Goal: Information Seeking & Learning: Learn about a topic

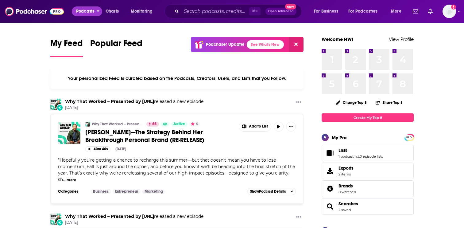
click at [84, 10] on span "Podcasts" at bounding box center [85, 11] width 18 height 9
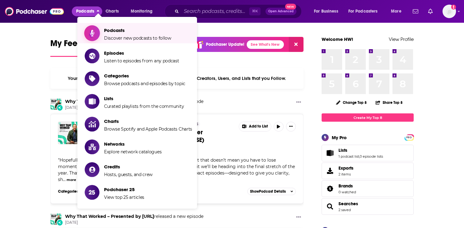
click at [108, 34] on span "Podcasts Discover new podcasts to follow" at bounding box center [137, 32] width 67 height 15
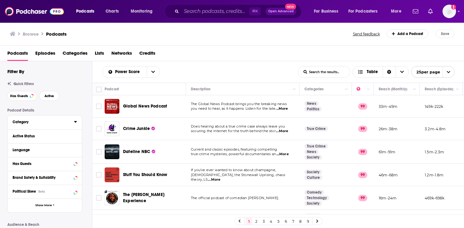
click at [27, 123] on div "Category" at bounding box center [41, 122] width 57 height 4
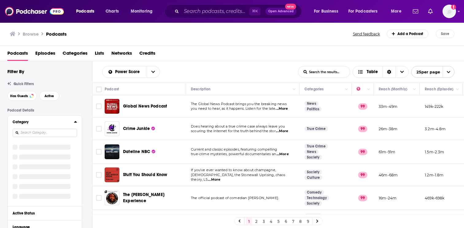
click at [28, 132] on input at bounding box center [45, 133] width 64 height 8
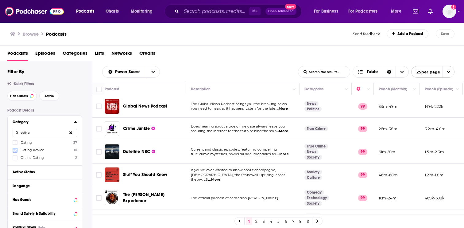
type input "dating"
click at [16, 152] on icon at bounding box center [15, 150] width 4 height 4
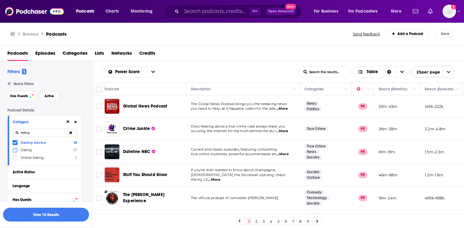
click at [15, 150] on icon at bounding box center [15, 150] width 4 height 4
click at [15, 157] on icon at bounding box center [15, 158] width 4 height 4
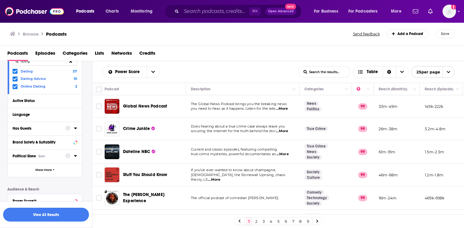
scroll to position [73, 0]
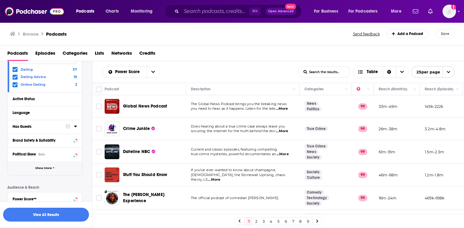
click at [29, 166] on button "Show More" at bounding box center [45, 168] width 74 height 14
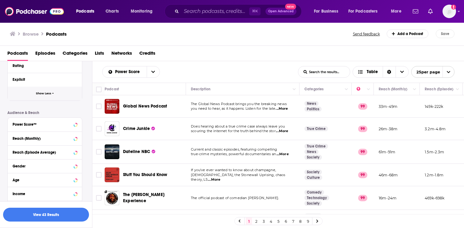
scroll to position [272, 0]
click at [37, 123] on div "Power Score™" at bounding box center [37, 124] width 49 height 4
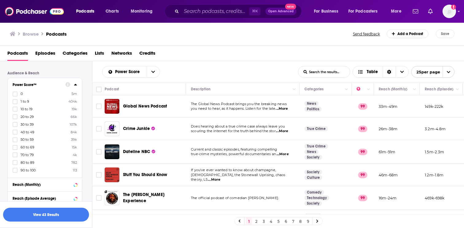
scroll to position [315, 0]
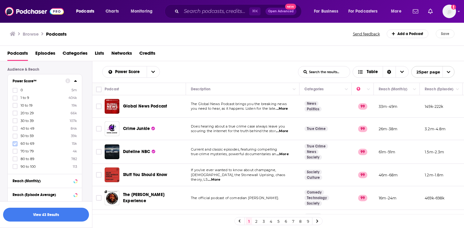
click at [16, 143] on icon at bounding box center [15, 144] width 4 height 4
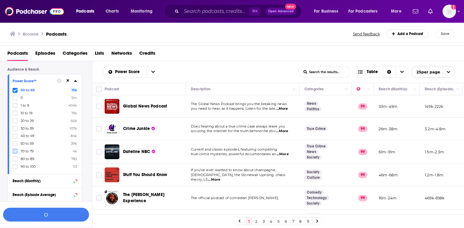
click at [16, 151] on icon at bounding box center [15, 151] width 4 height 4
click at [16, 157] on icon at bounding box center [15, 159] width 4 height 4
click at [16, 164] on label at bounding box center [15, 166] width 5 height 5
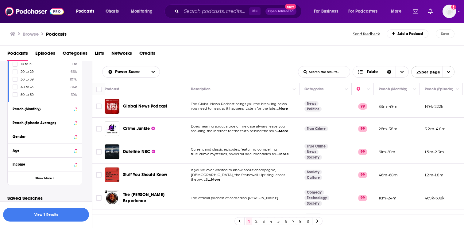
scroll to position [389, 0]
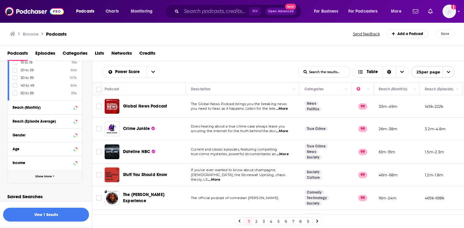
click at [33, 177] on button "Show More" at bounding box center [45, 176] width 74 height 14
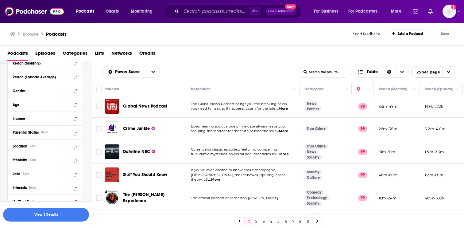
scroll to position [436, 0]
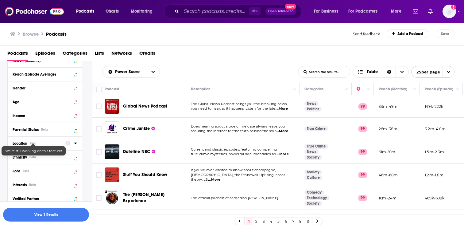
click at [34, 144] on div "Beta" at bounding box center [33, 143] width 7 height 4
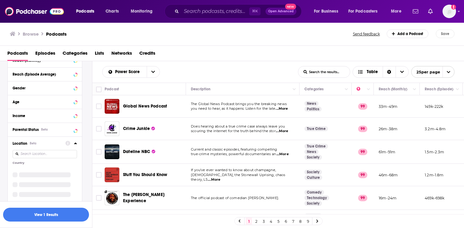
click at [53, 153] on input at bounding box center [45, 154] width 64 height 8
type input "united"
click at [15, 184] on icon at bounding box center [15, 186] width 4 height 4
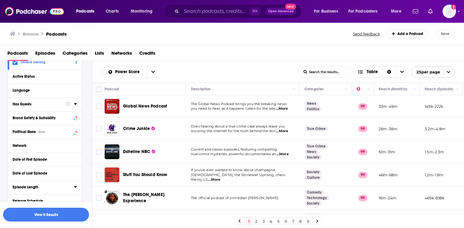
scroll to position [89, 0]
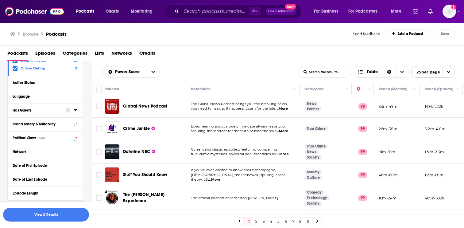
click at [58, 110] on div "Has Guests" at bounding box center [37, 110] width 49 height 4
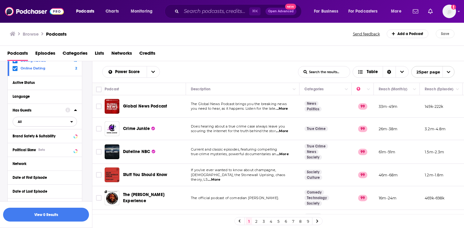
click at [27, 123] on span "All" at bounding box center [41, 122] width 57 height 8
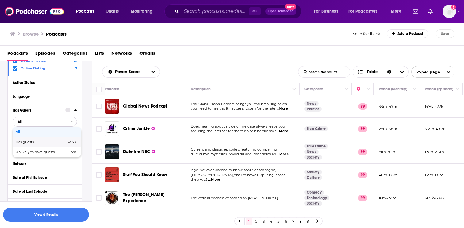
click at [25, 143] on span "Has guests" at bounding box center [33, 141] width 35 height 3
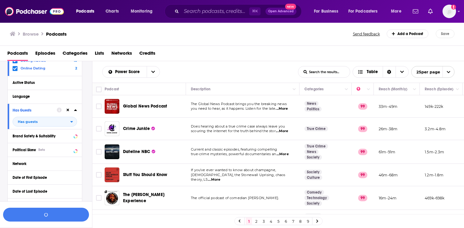
click at [28, 98] on div "Language" at bounding box center [43, 96] width 60 height 4
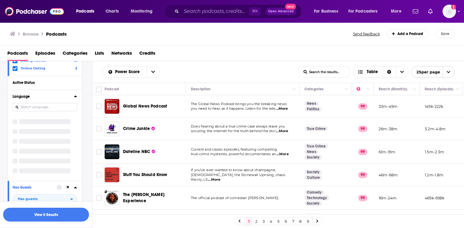
click at [31, 108] on input at bounding box center [45, 107] width 64 height 8
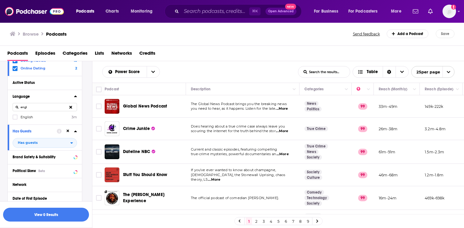
type input "engl"
click at [32, 116] on span "English" at bounding box center [27, 117] width 12 height 4
click at [15, 119] on input "multiSelectOption-en-0" at bounding box center [15, 119] width 0 height 0
click at [32, 85] on button "Active Status" at bounding box center [39, 83] width 53 height 8
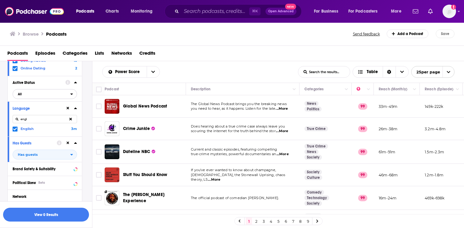
click at [29, 97] on span "All" at bounding box center [41, 94] width 57 height 8
click at [28, 114] on span "Active" at bounding box center [31, 114] width 31 height 3
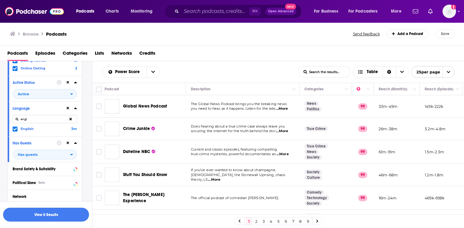
click at [38, 213] on button "View 0 Results" at bounding box center [46, 215] width 86 height 14
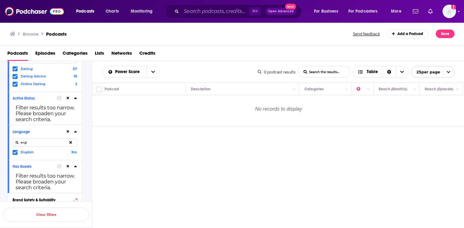
scroll to position [63, 0]
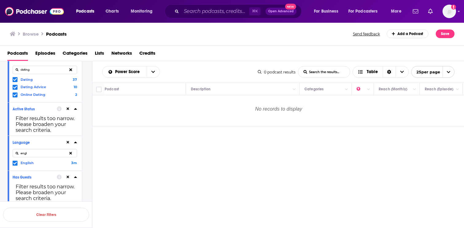
click at [17, 95] on span at bounding box center [15, 94] width 5 height 5
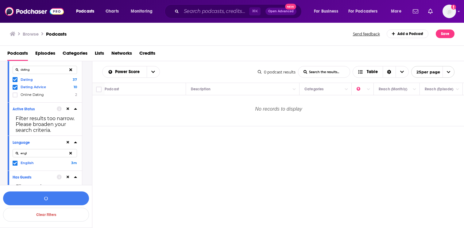
click at [16, 87] on icon at bounding box center [15, 87] width 4 height 4
click at [60, 194] on button "View 0 Results" at bounding box center [46, 198] width 86 height 14
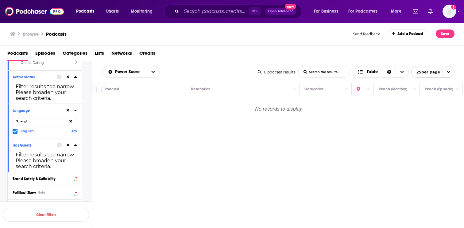
scroll to position [103, 0]
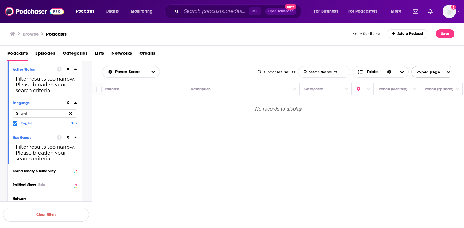
click at [15, 124] on icon at bounding box center [15, 124] width 4 height 4
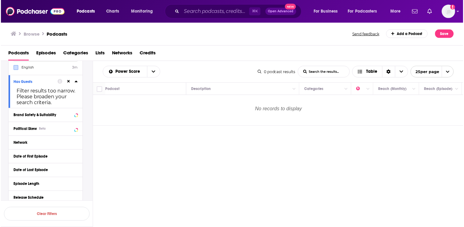
scroll to position [166, 0]
